Goal: Entertainment & Leisure: Consume media (video, audio)

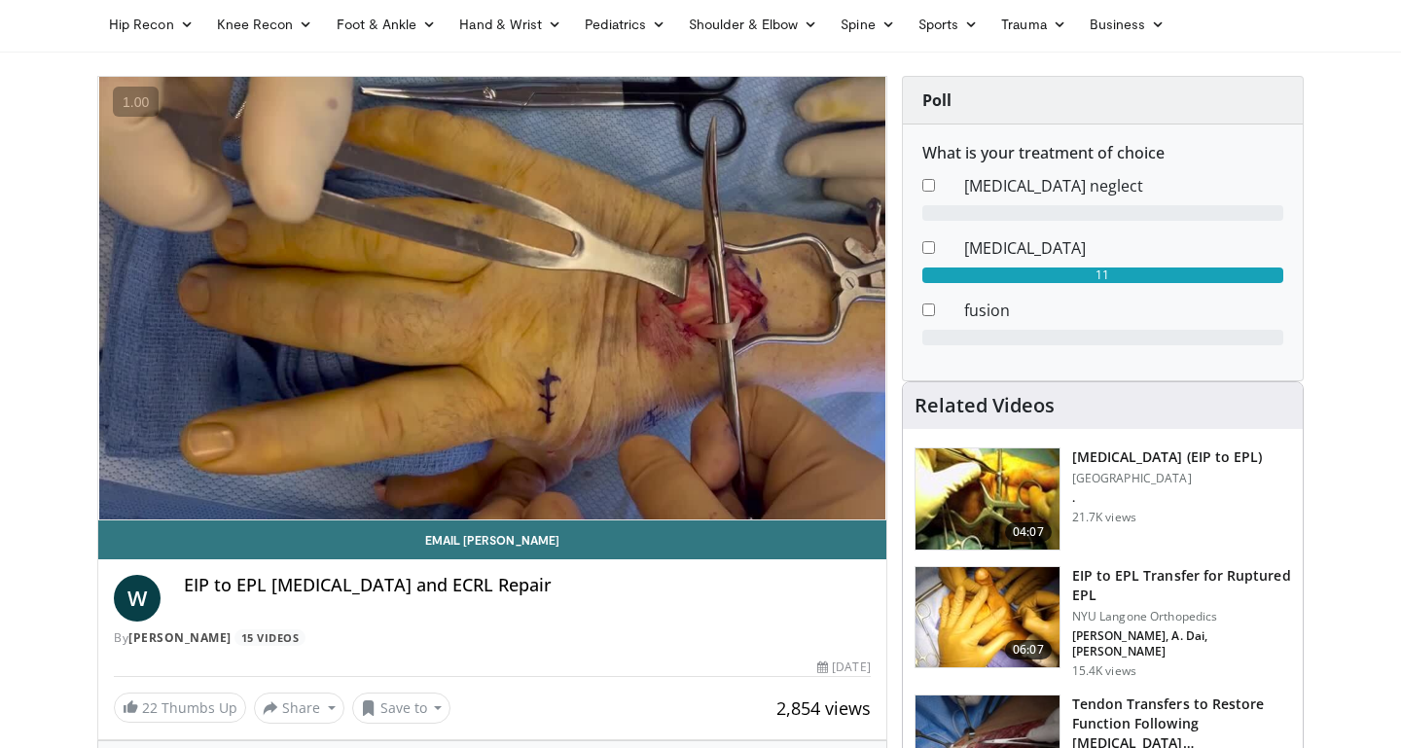
scroll to position [81, 0]
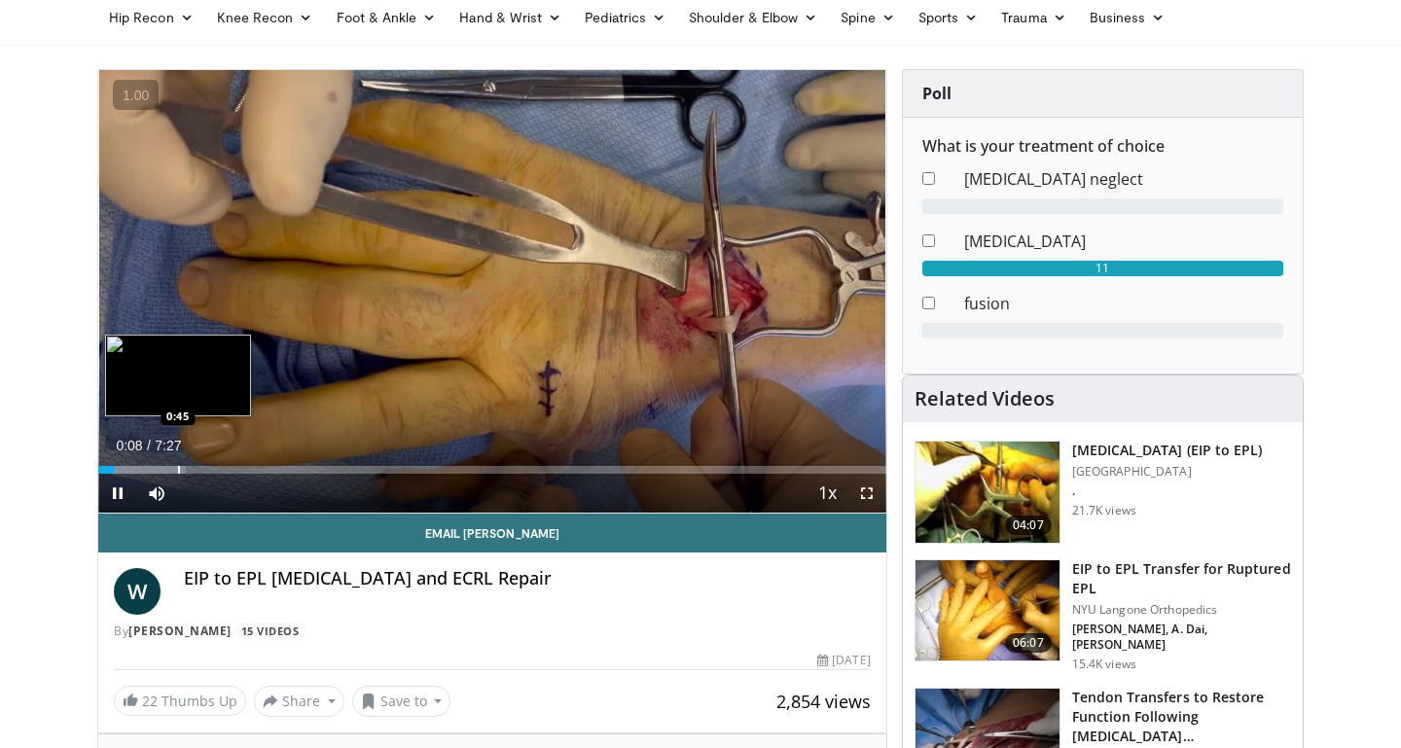
click at [178, 473] on div "Progress Bar" at bounding box center [179, 470] width 2 height 8
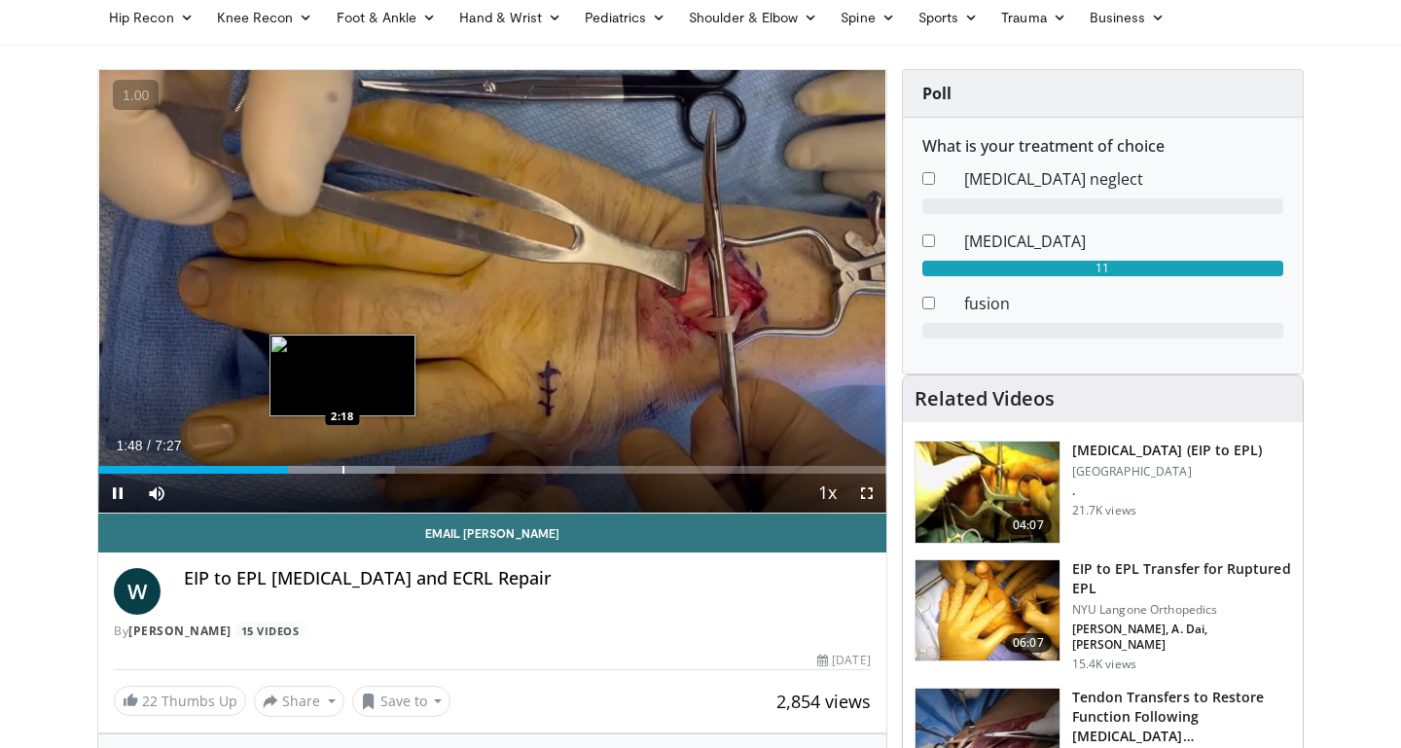
click at [342, 470] on div "Progress Bar" at bounding box center [343, 470] width 2 height 8
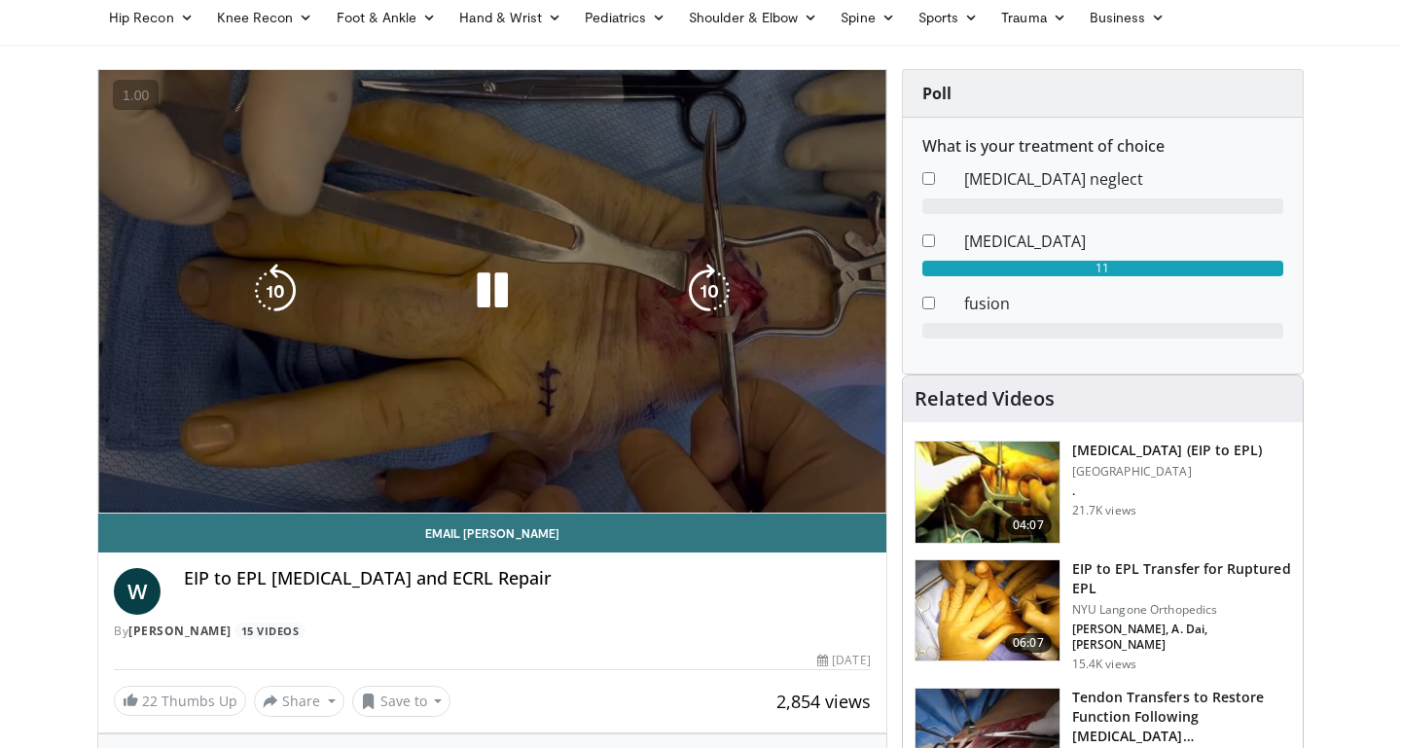
click at [384, 467] on video-js "**********" at bounding box center [492, 292] width 788 height 444
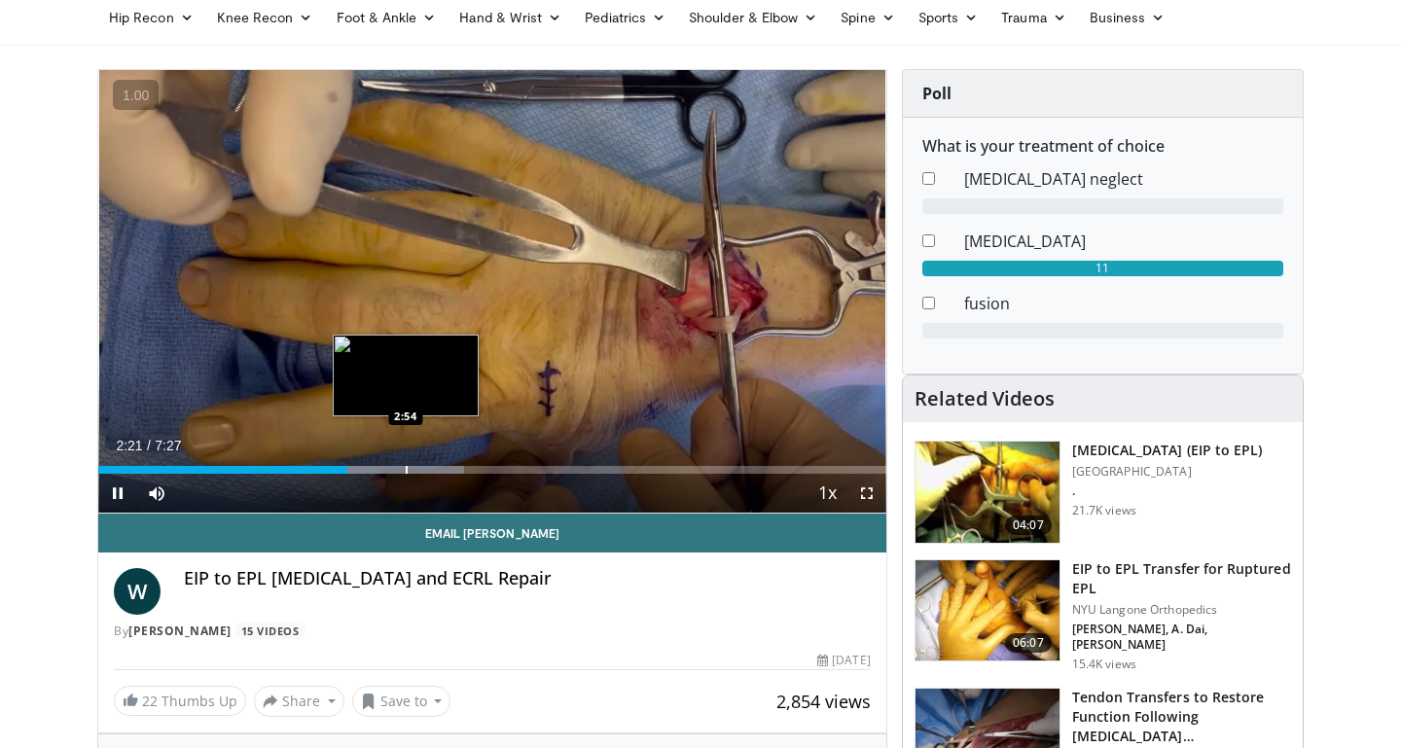
click at [405, 466] on div "Loaded : 46.49% 2:21 2:54" at bounding box center [492, 470] width 788 height 8
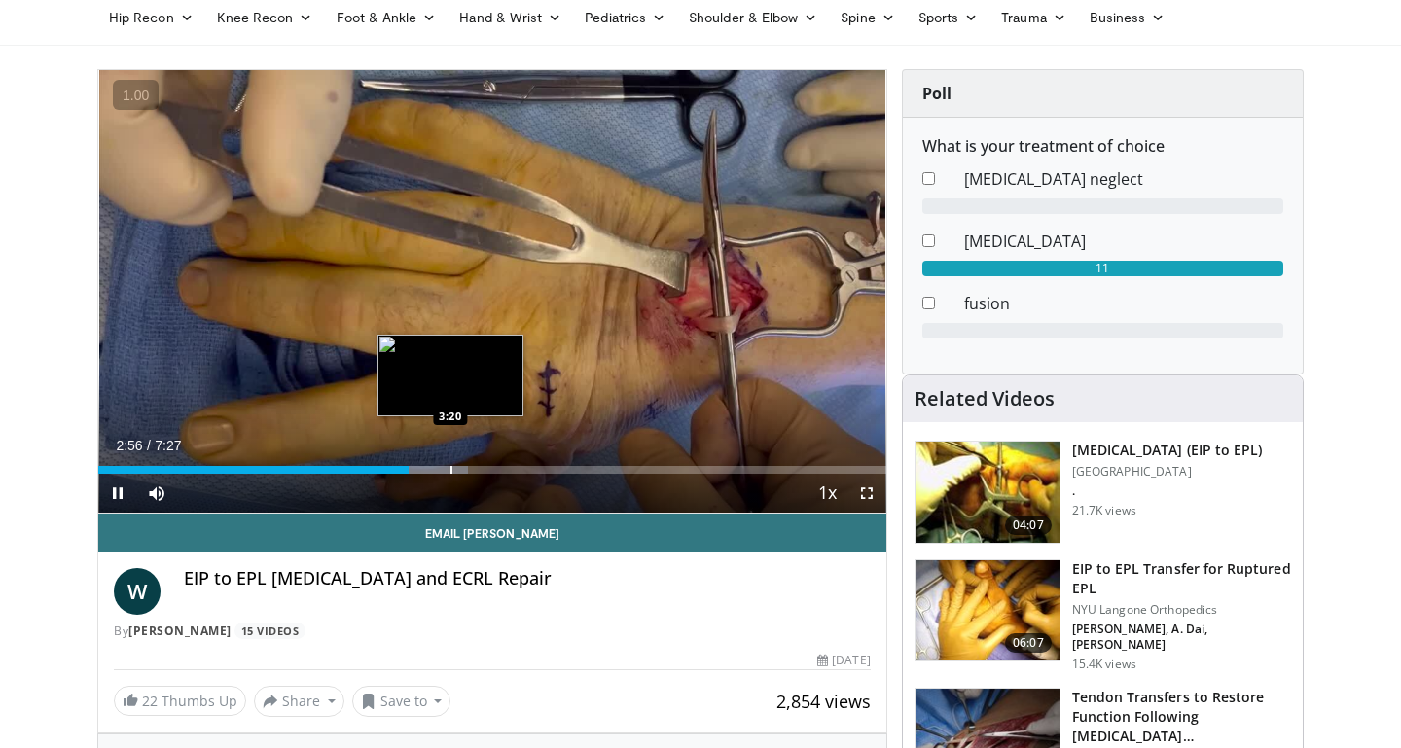
click at [450, 470] on div "10 seconds Tap to unmute" at bounding box center [492, 291] width 788 height 443
click at [469, 470] on div "Progress Bar" at bounding box center [470, 470] width 2 height 8
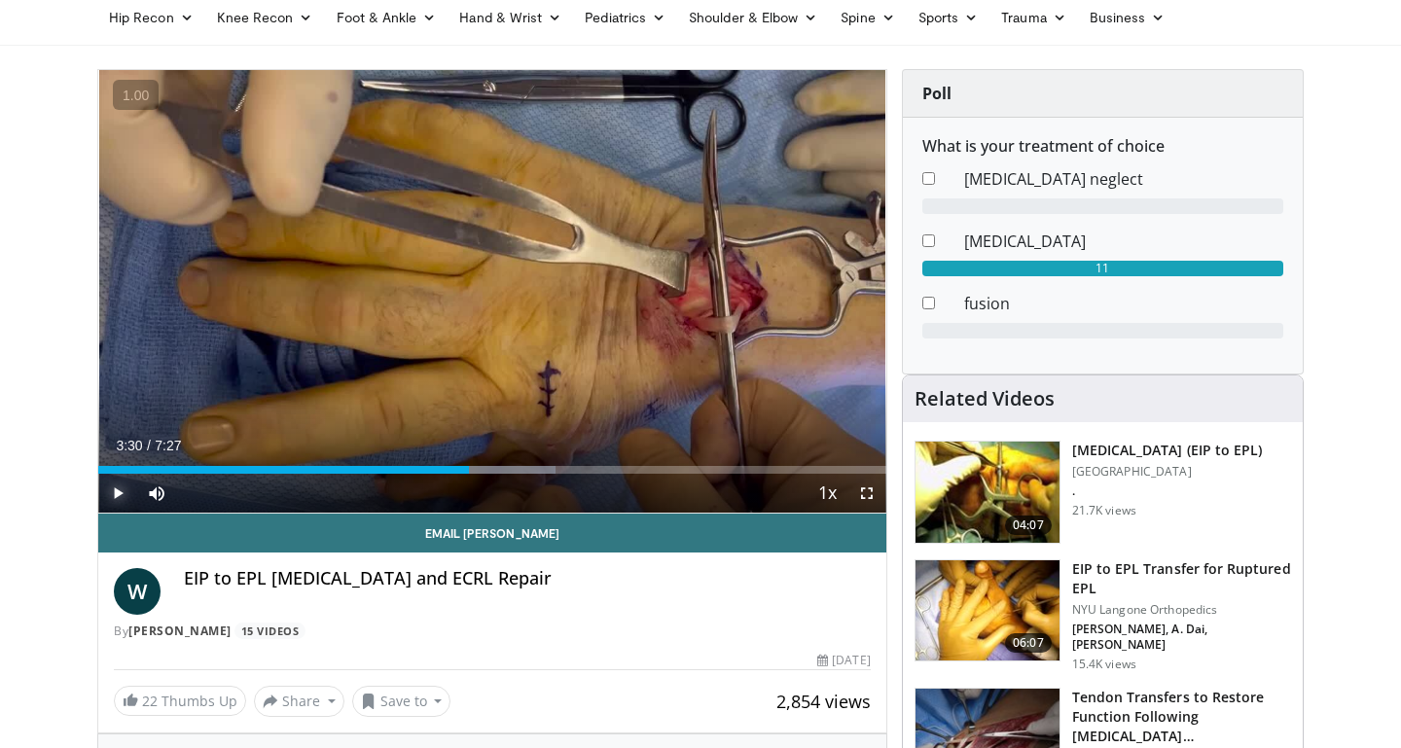
click at [115, 499] on span "Video Player" at bounding box center [117, 493] width 39 height 39
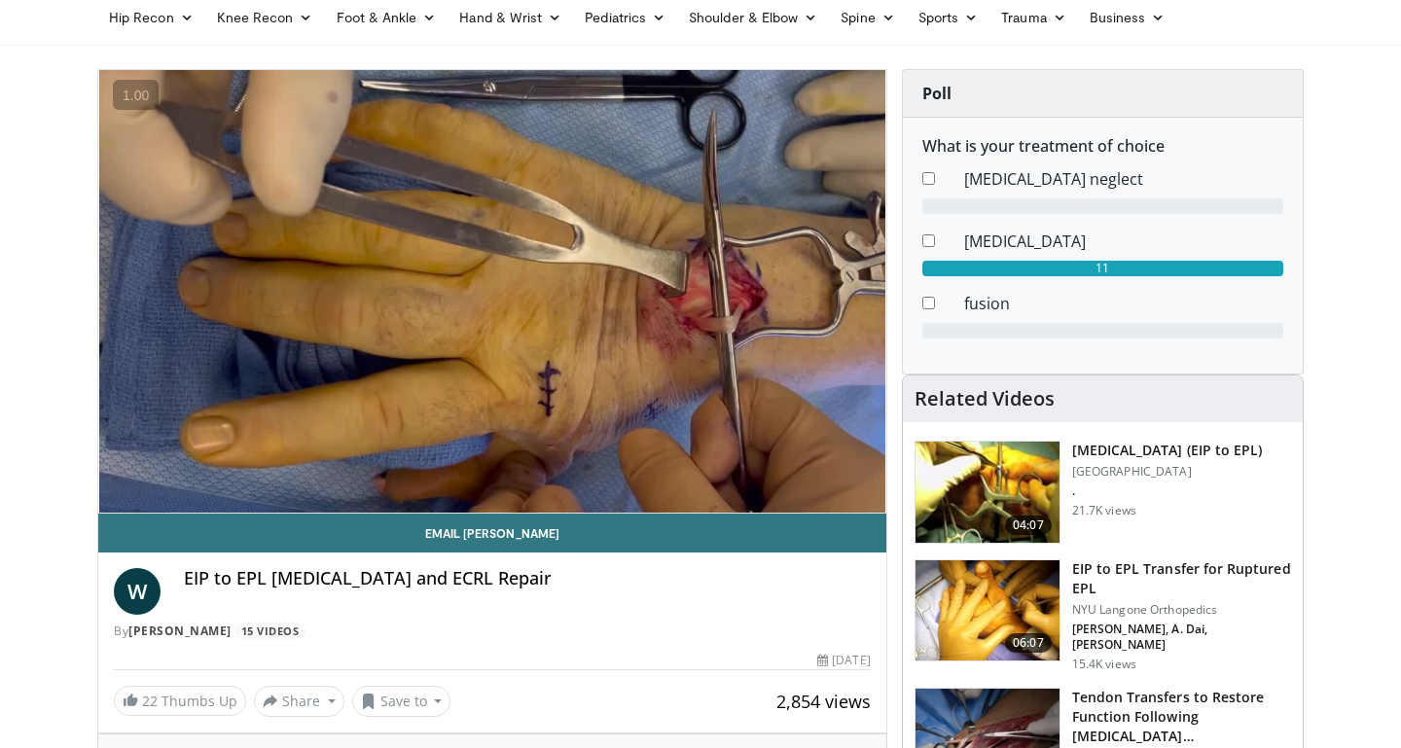
click at [986, 484] on img at bounding box center [988, 492] width 144 height 101
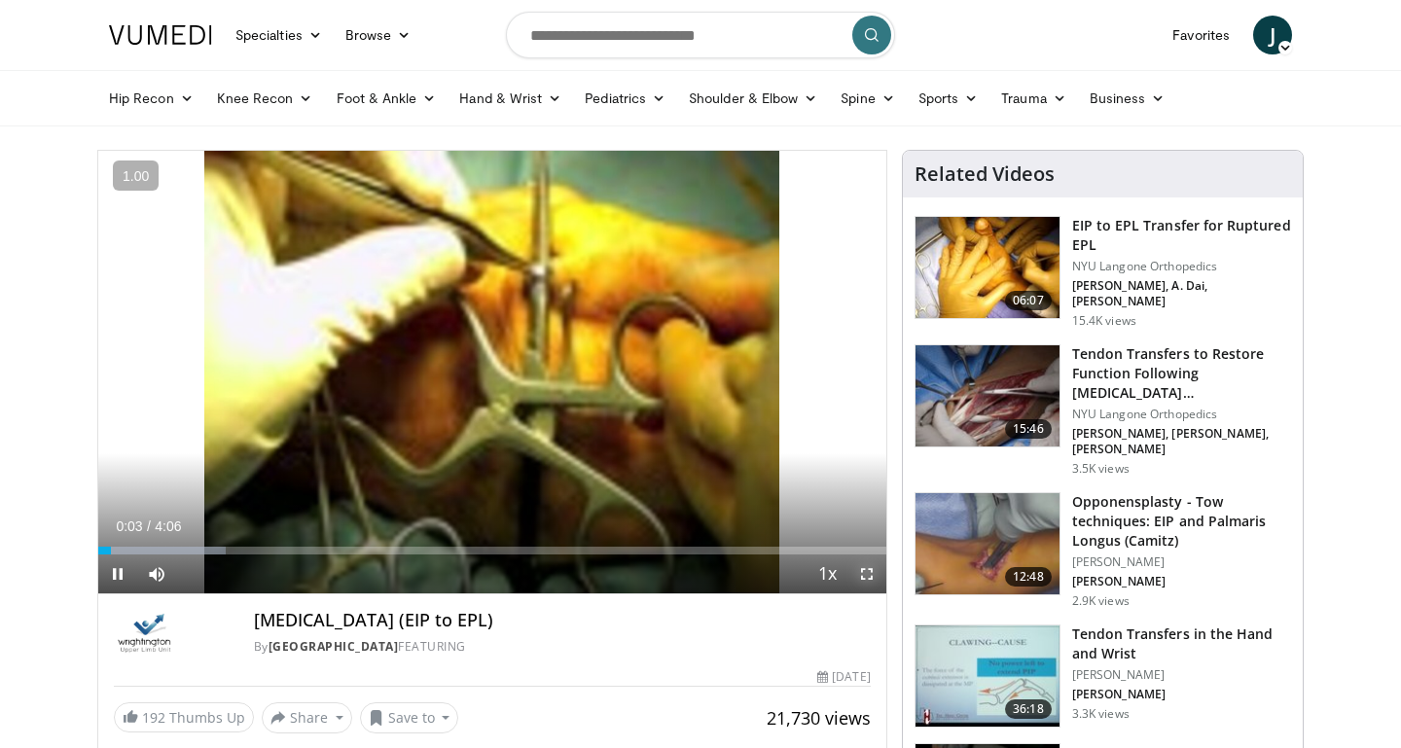
click at [869, 569] on span "Video Player" at bounding box center [866, 574] width 39 height 39
